Goal: Task Accomplishment & Management: Use online tool/utility

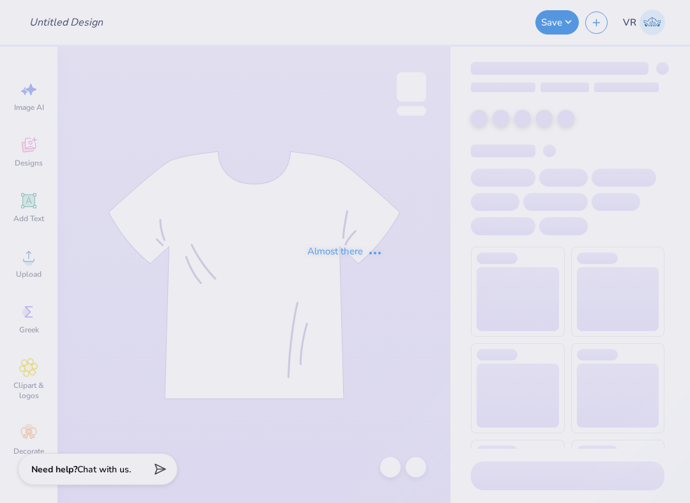
type input "PHC SWEATSHIRT"
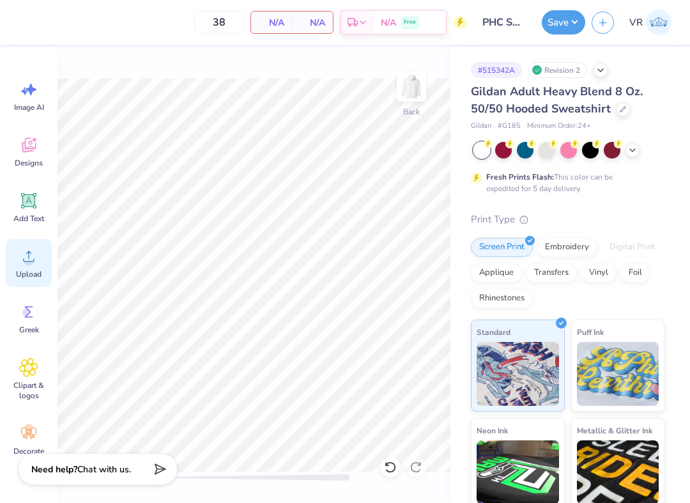
click at [45, 251] on div "Upload" at bounding box center [29, 263] width 46 height 48
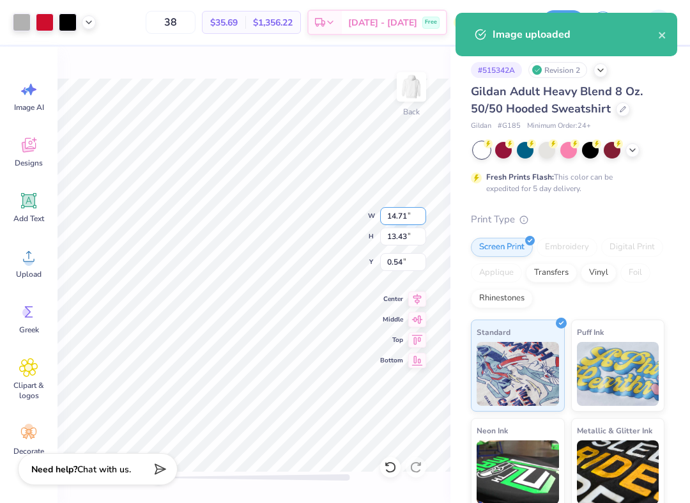
click at [397, 219] on input "14.71" at bounding box center [403, 216] width 46 height 18
type input "12.5"
click at [403, 255] on input "0.54" at bounding box center [403, 262] width 46 height 18
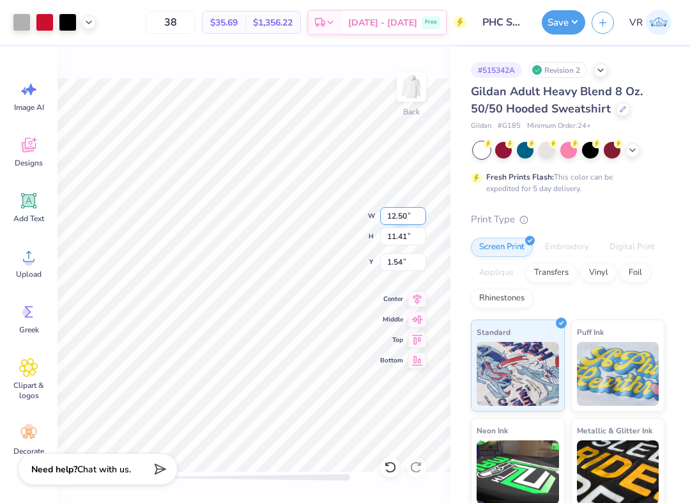
click at [412, 219] on input "12.50" at bounding box center [403, 216] width 46 height 18
type input "12"
click at [409, 263] on input "1.77" at bounding box center [403, 262] width 46 height 18
type input "2"
click at [397, 234] on input "10.95" at bounding box center [403, 236] width 46 height 18
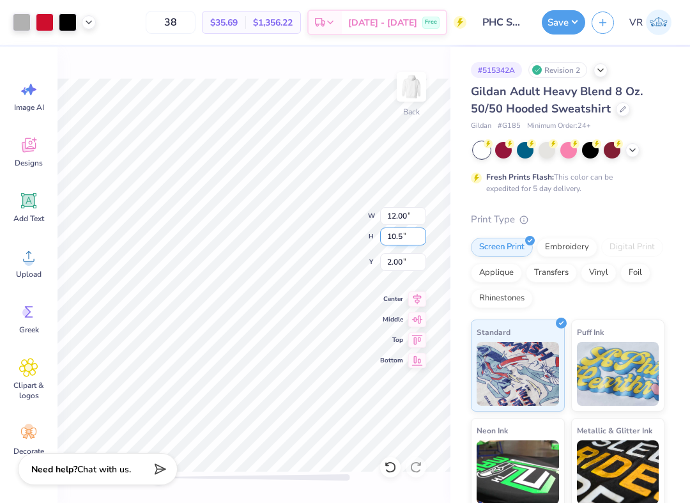
type input "10.5"
click at [395, 259] on input "2.44" at bounding box center [403, 262] width 46 height 18
type input "2.5"
click at [402, 263] on input "2.28" at bounding box center [403, 262] width 46 height 18
type input "2.5"
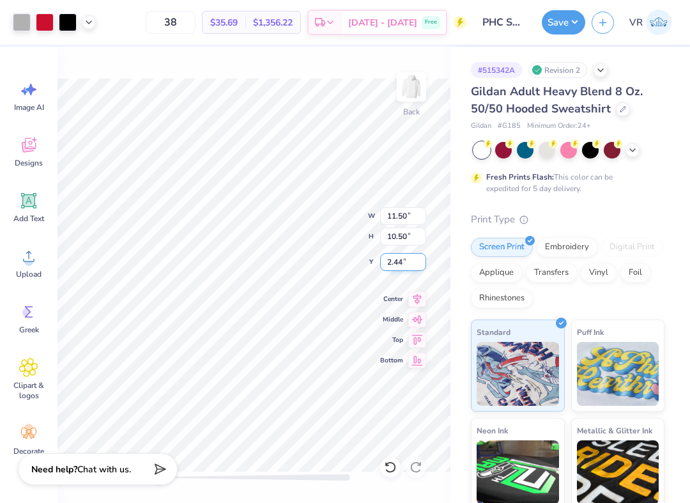
click at [390, 261] on input "2.44" at bounding box center [403, 262] width 46 height 18
type input "2.5"
click at [557, 24] on button "Save" at bounding box center [563, 20] width 43 height 24
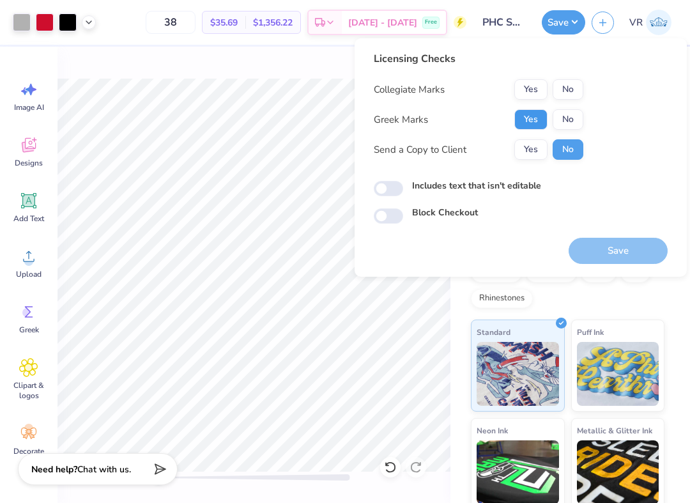
click at [533, 118] on button "Yes" at bounding box center [530, 119] width 33 height 20
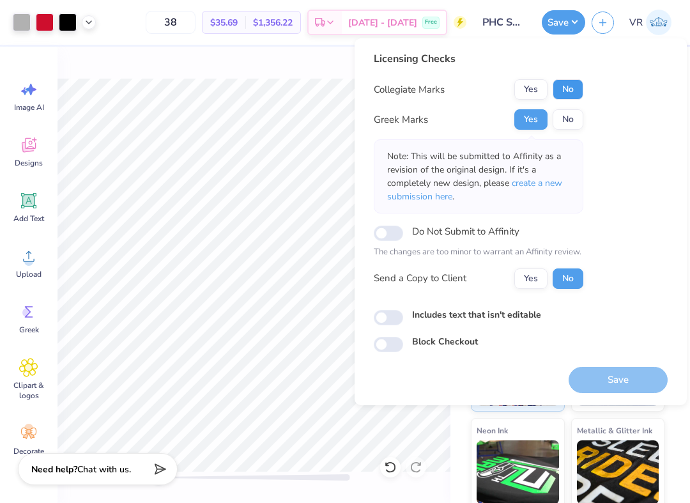
click at [563, 91] on button "No" at bounding box center [567, 89] width 31 height 20
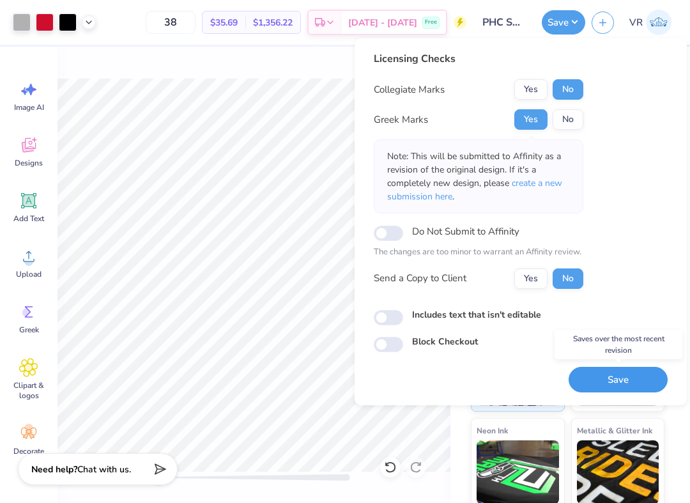
click at [620, 383] on button "Save" at bounding box center [617, 380] width 99 height 26
